Goal: Navigation & Orientation: Find specific page/section

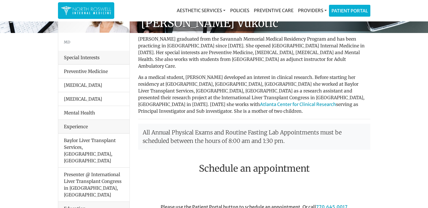
scroll to position [43, 0]
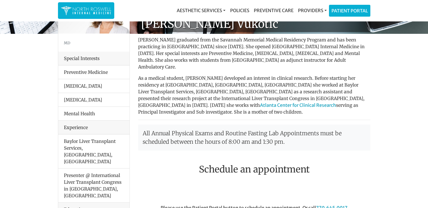
click at [130, 95] on div "MD Special Interests Preventive Medicine [MEDICAL_DATA] [MEDICAL_DATA] Mental H…" at bounding box center [94, 193] width 80 height 405
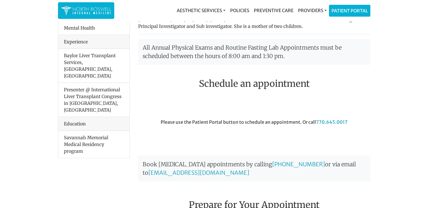
scroll to position [0, 0]
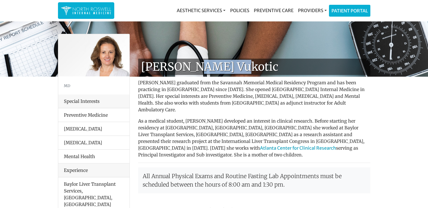
drag, startPoint x: 192, startPoint y: 69, endPoint x: 229, endPoint y: 67, distance: 37.2
click at [229, 67] on h1 "[PERSON_NAME] Vukotic" at bounding box center [254, 66] width 232 height 16
copy h1 "Vukotic"
click at [155, 101] on p "[PERSON_NAME] graduated from the Savannah Memorial Medical Residency Program an…" at bounding box center [254, 96] width 232 height 34
drag, startPoint x: 161, startPoint y: 67, endPoint x: 229, endPoint y: 66, distance: 68.6
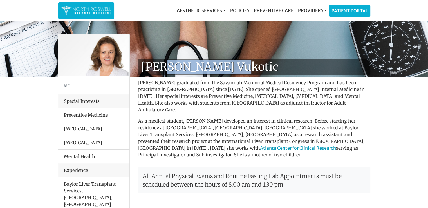
click at [229, 66] on h1 "[PERSON_NAME] Vukotic" at bounding box center [254, 66] width 232 height 16
copy h1 "Goga Vukotic"
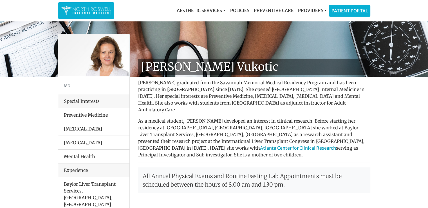
click at [165, 139] on p "As a medical student, [PERSON_NAME] developed an interest in clinical research.…" at bounding box center [254, 137] width 232 height 40
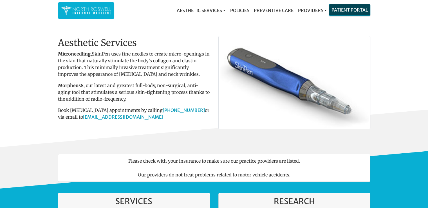
click at [349, 8] on link "Patient Portal" at bounding box center [349, 9] width 41 height 11
